Goal: Transaction & Acquisition: Purchase product/service

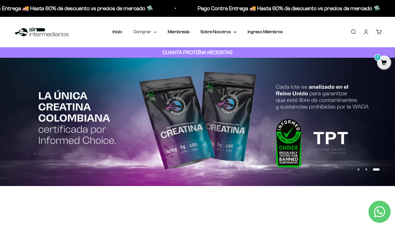
click at [155, 31] on icon at bounding box center [155, 32] width 3 height 2
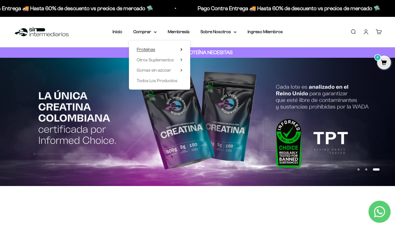
click at [166, 50] on summary "Proteínas" at bounding box center [160, 49] width 46 height 7
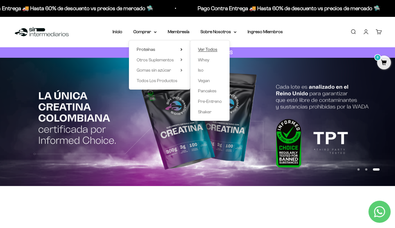
click at [211, 52] on span "Ver Todos" at bounding box center [207, 49] width 19 height 7
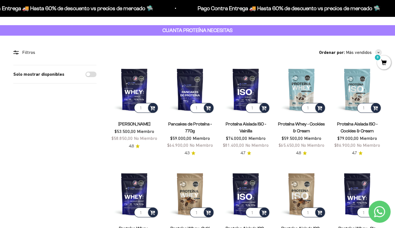
scroll to position [22, 0]
click at [131, 92] on img at bounding box center [134, 89] width 49 height 49
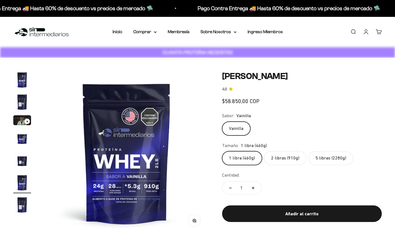
scroll to position [0, 854]
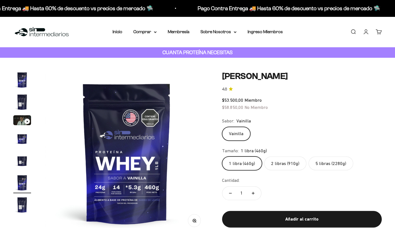
click at [281, 164] on label "2 libras (910g)" at bounding box center [285, 164] width 42 height 14
click at [222, 157] on input "2 libras (910g)" at bounding box center [222, 156] width 0 height 0
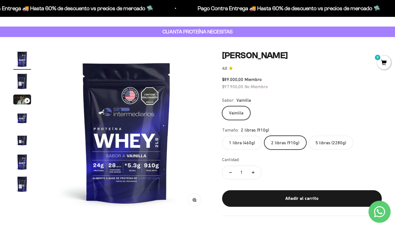
scroll to position [21, 0]
